Goal: Information Seeking & Learning: Learn about a topic

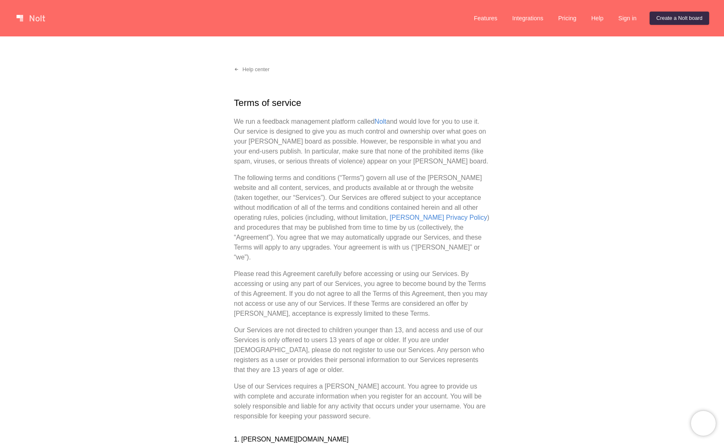
click at [481, 17] on link "Features" at bounding box center [486, 18] width 37 height 13
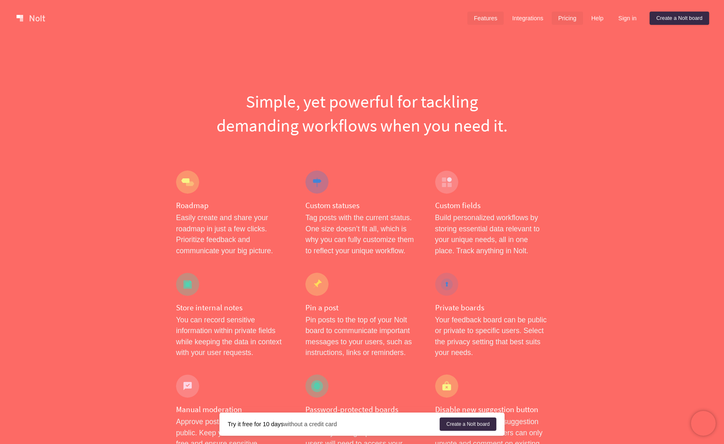
click at [563, 17] on link "Pricing" at bounding box center [567, 18] width 31 height 13
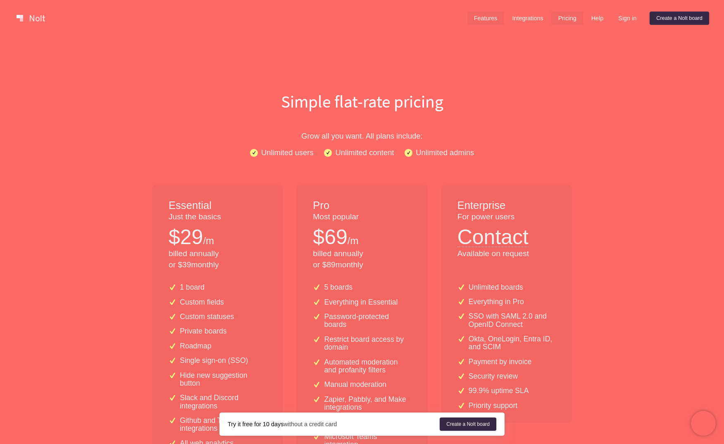
click at [476, 17] on link "Features" at bounding box center [486, 18] width 37 height 13
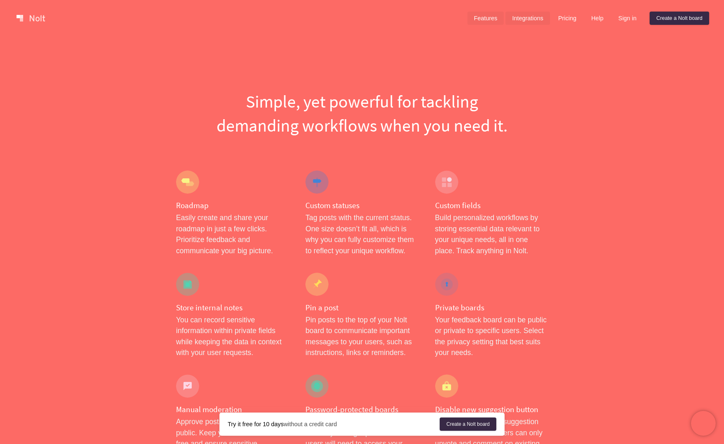
click at [519, 18] on link "Integrations" at bounding box center [528, 18] width 44 height 13
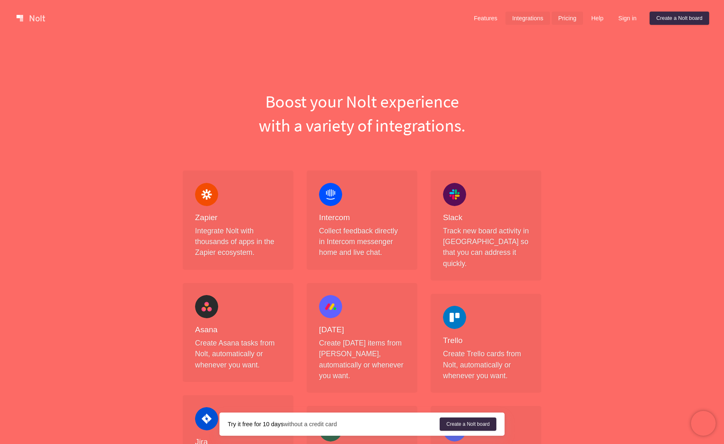
click at [568, 20] on link "Pricing" at bounding box center [567, 18] width 31 height 13
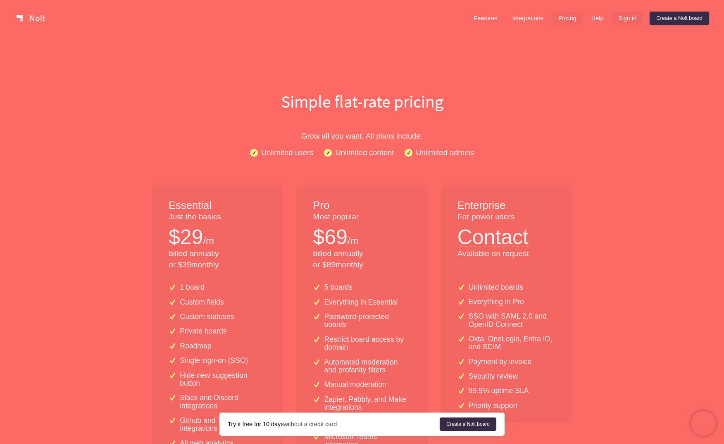
click at [624, 17] on link "Sign in" at bounding box center [627, 18] width 31 height 13
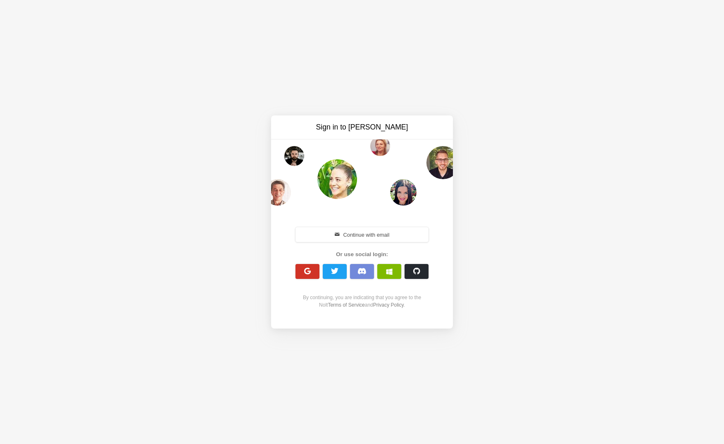
click at [308, 268] on span "button" at bounding box center [308, 271] width 8 height 8
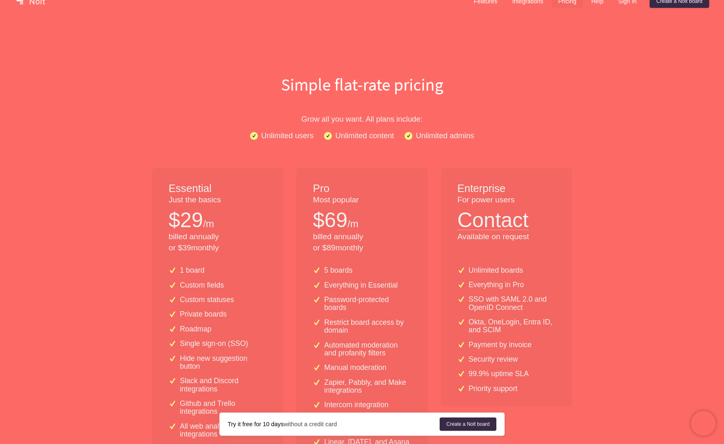
scroll to position [18, 0]
drag, startPoint x: 164, startPoint y: 225, endPoint x: 218, endPoint y: 242, distance: 56.6
click at [221, 242] on div "Essential Just the basics $ 29 /m billed annually or $ 39 monthly" at bounding box center [217, 213] width 131 height 92
drag, startPoint x: 313, startPoint y: 224, endPoint x: 366, endPoint y: 247, distance: 57.9
click at [367, 247] on div "Pro Most popular $ 69 /m billed annually or $ 89 monthly" at bounding box center [361, 213] width 131 height 92
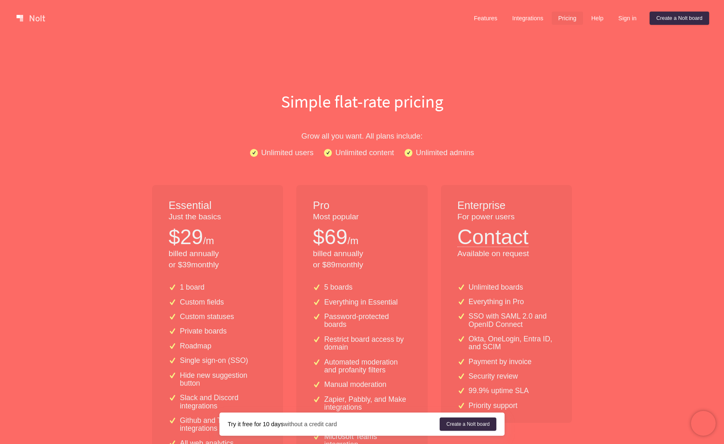
scroll to position [0, 0]
click at [163, 211] on div "Essential Just the basics $ 29 /m billed annually or $ 39 monthly" at bounding box center [217, 231] width 131 height 92
